Goal: Task Accomplishment & Management: Manage account settings

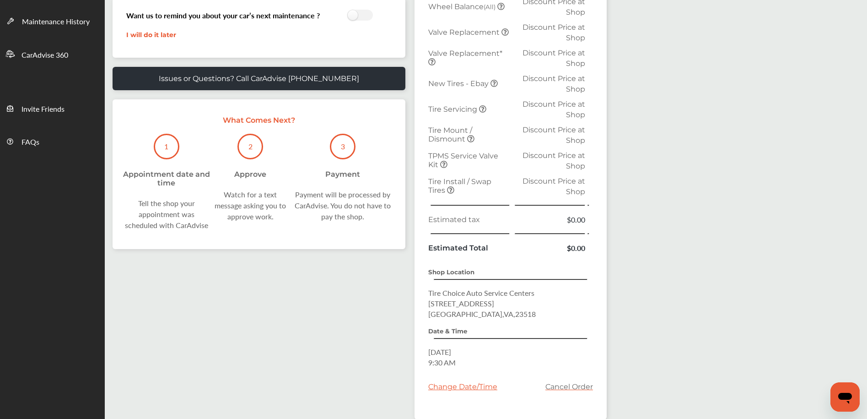
scroll to position [286, 0]
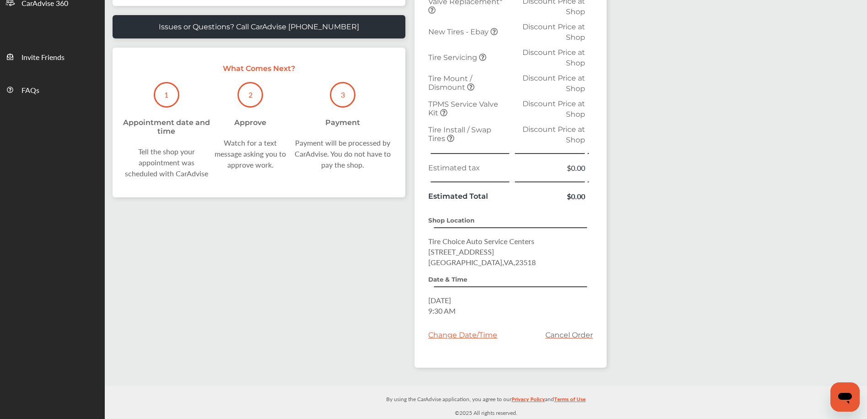
click at [561, 332] on link "Cancel Order" at bounding box center [569, 334] width 48 height 9
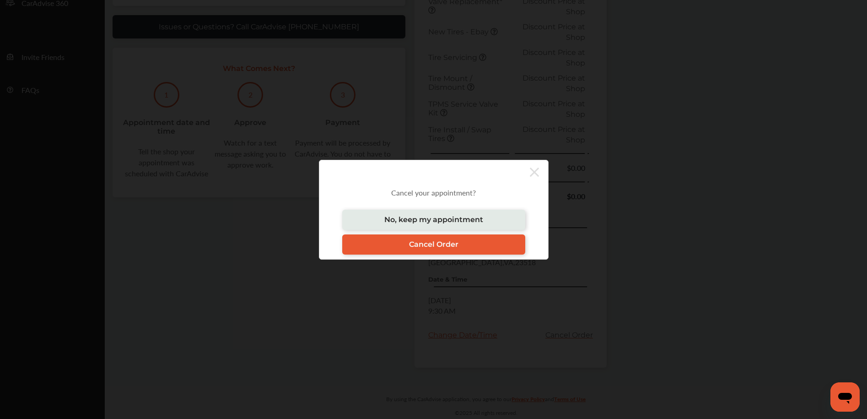
click at [465, 241] on link "Cancel Order" at bounding box center [433, 244] width 183 height 20
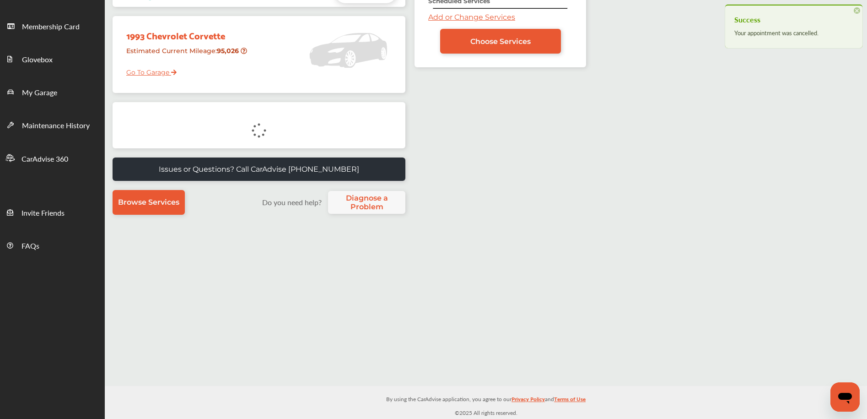
scroll to position [130, 0]
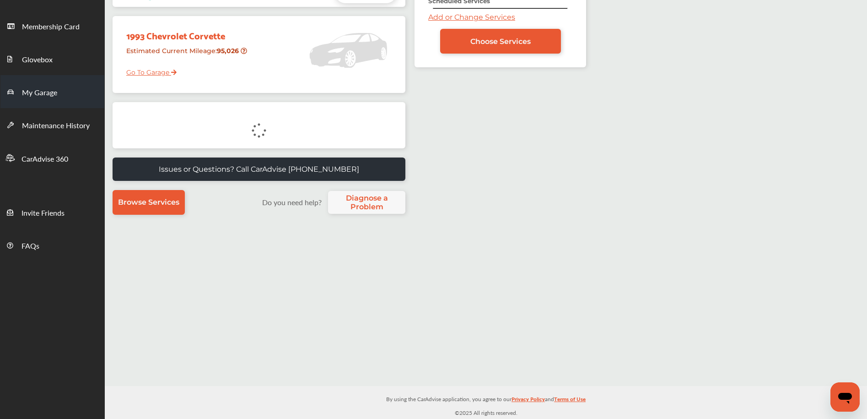
click at [58, 92] on link "My Garage" at bounding box center [52, 91] width 104 height 33
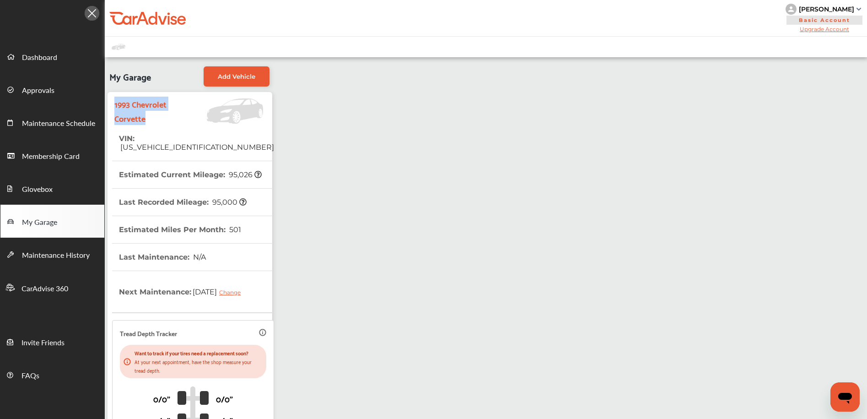
drag, startPoint x: 115, startPoint y: 103, endPoint x: 140, endPoint y: 112, distance: 26.8
click at [152, 116] on strong "1993 Chevrolet Corvette" at bounding box center [145, 111] width 63 height 28
copy strong "1993 Chevrolet Corvette"
